Goal: Information Seeking & Learning: Learn about a topic

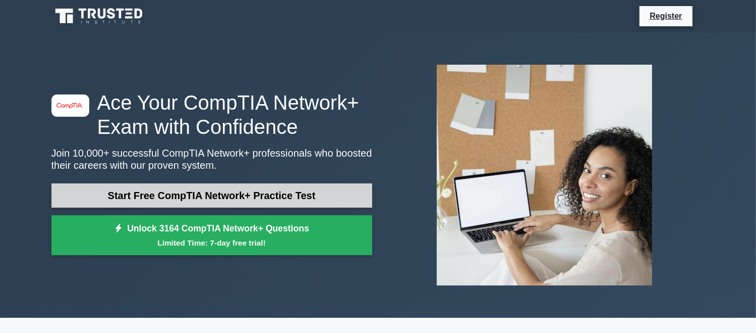
click at [260, 198] on link "Start Free CompTIA Network+ Practice Test" at bounding box center [211, 195] width 321 height 24
